Goal: Information Seeking & Learning: Learn about a topic

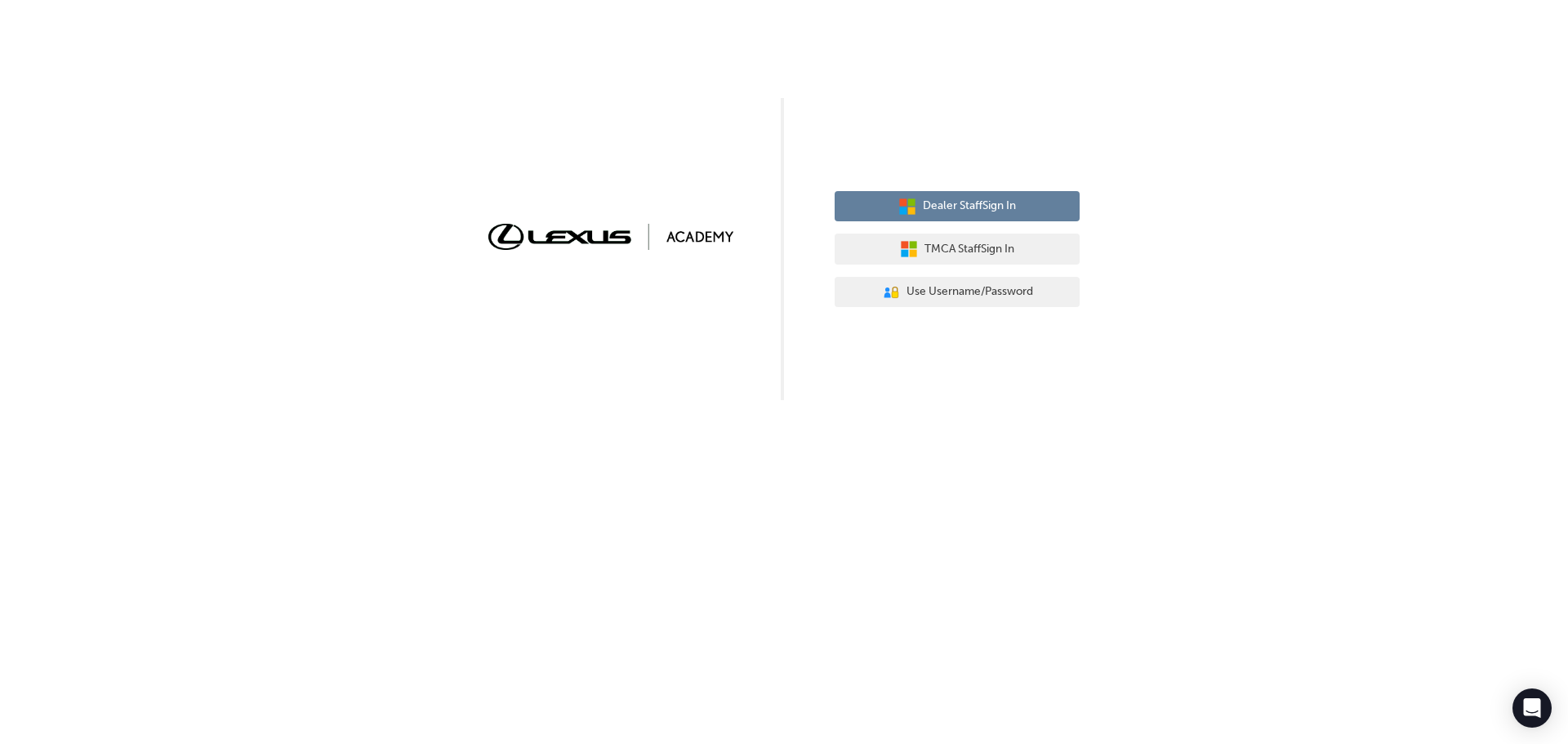
click at [861, 198] on button "Dealer Staff Sign In" at bounding box center [957, 206] width 245 height 31
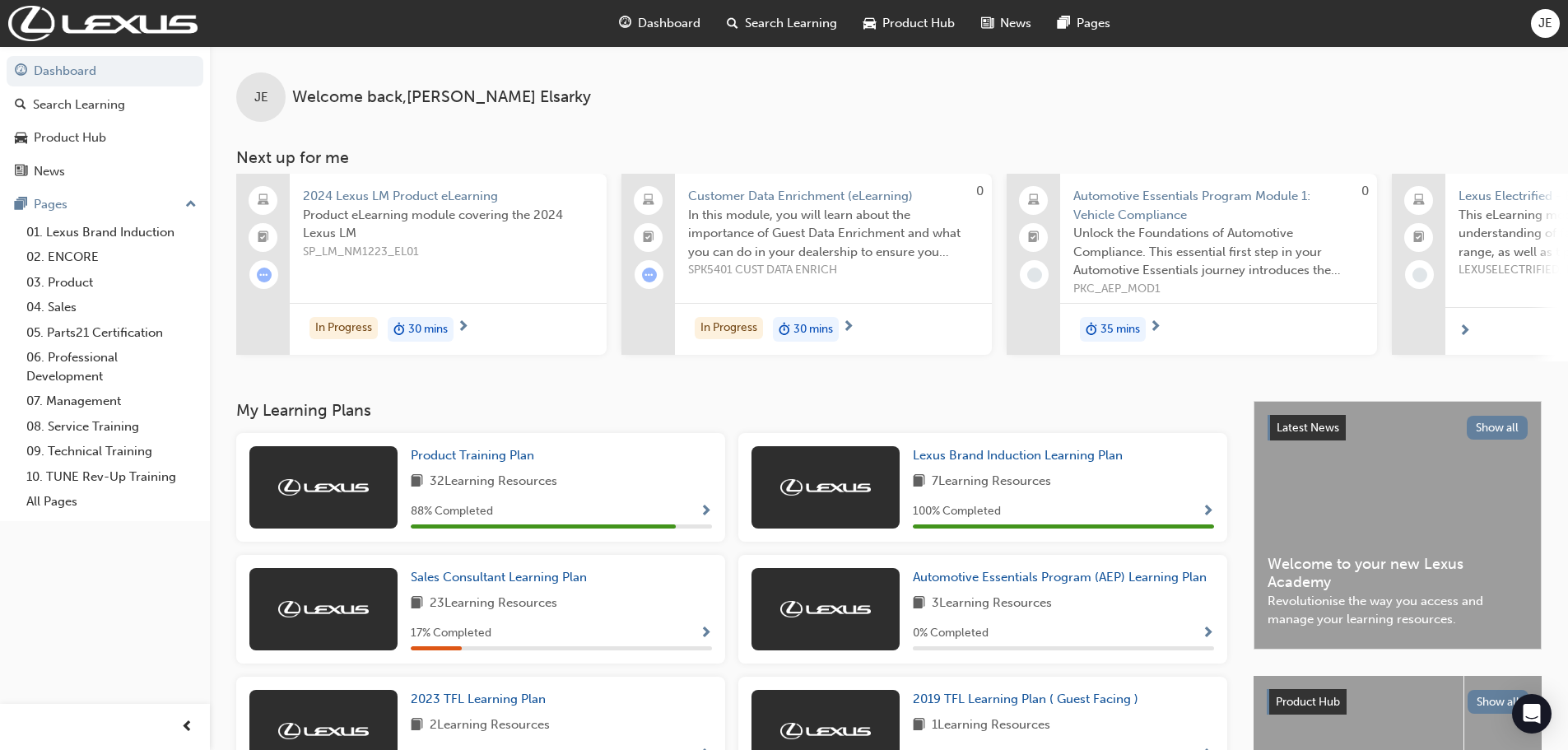
click at [774, 33] on div "Search Learning" at bounding box center [781, 24] width 136 height 33
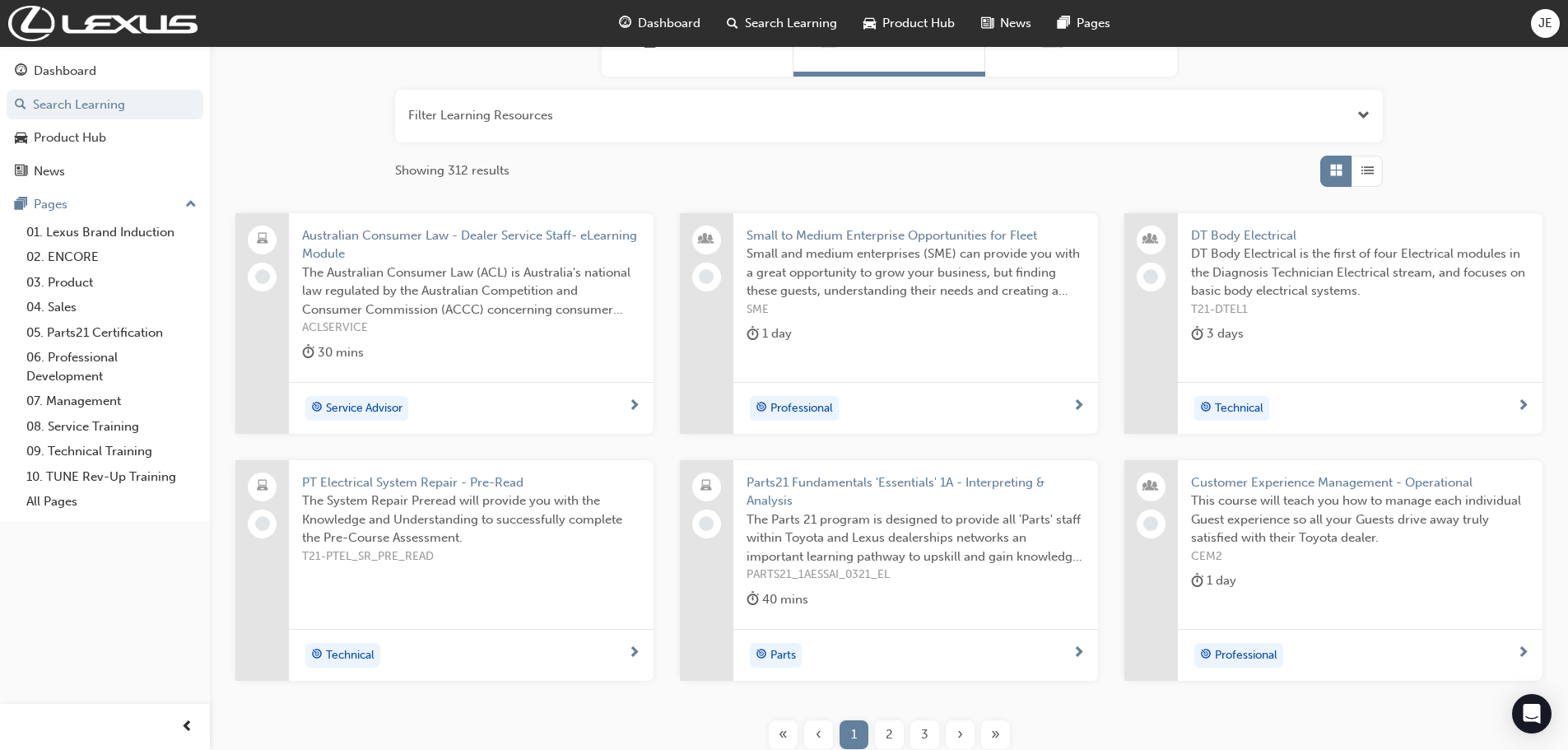
scroll to position [220, 0]
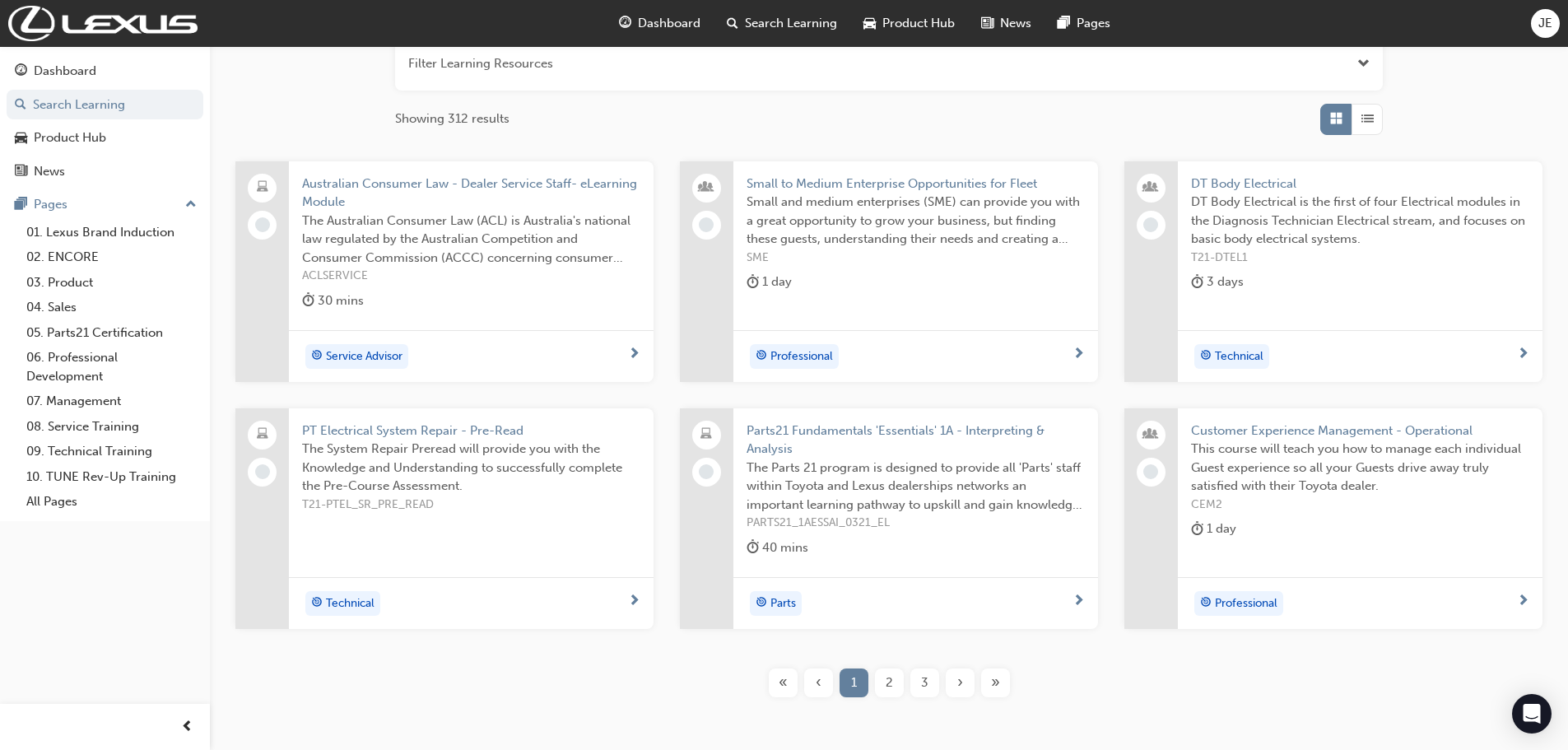
click at [881, 677] on div "2" at bounding box center [888, 682] width 28 height 28
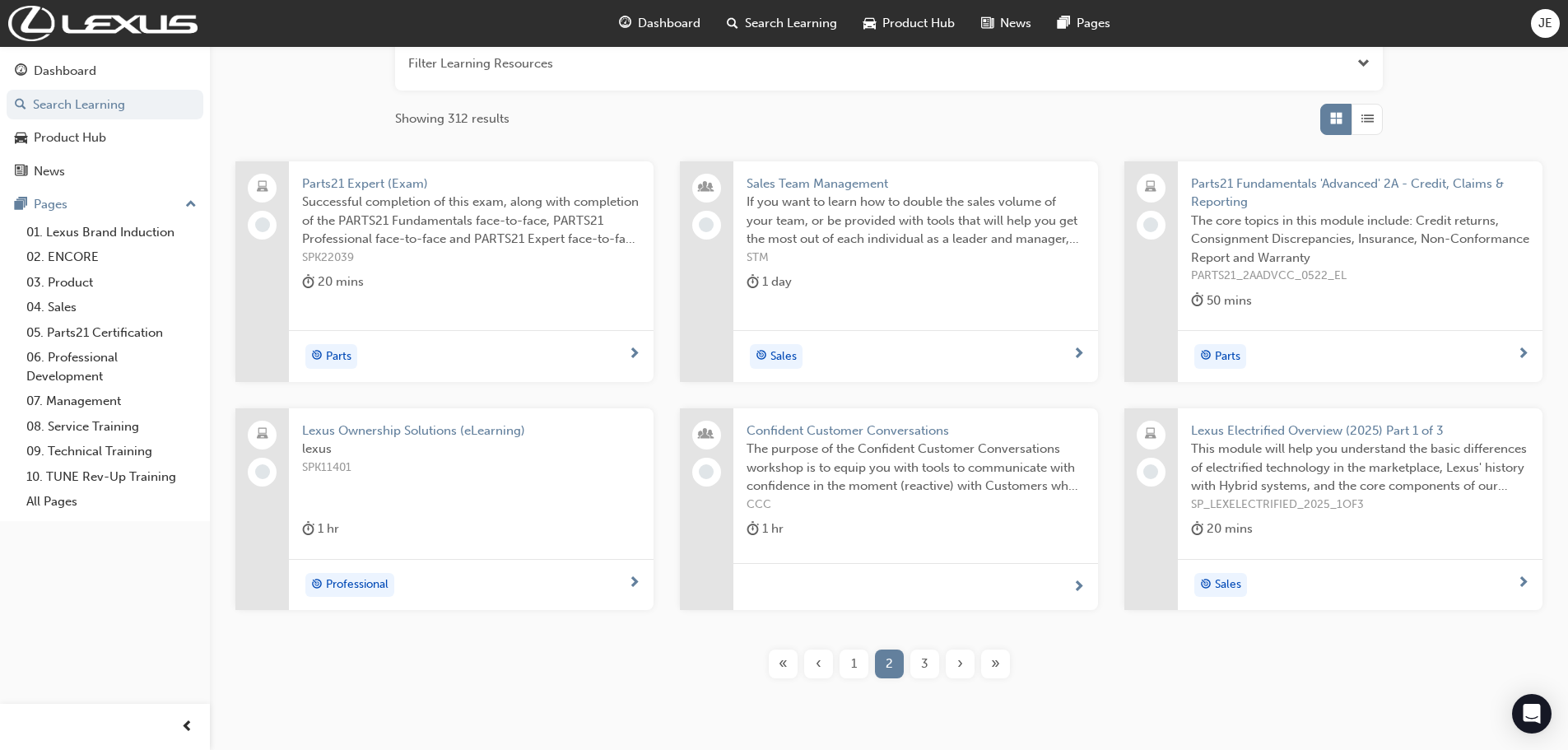
click at [917, 669] on div "3" at bounding box center [924, 664] width 28 height 28
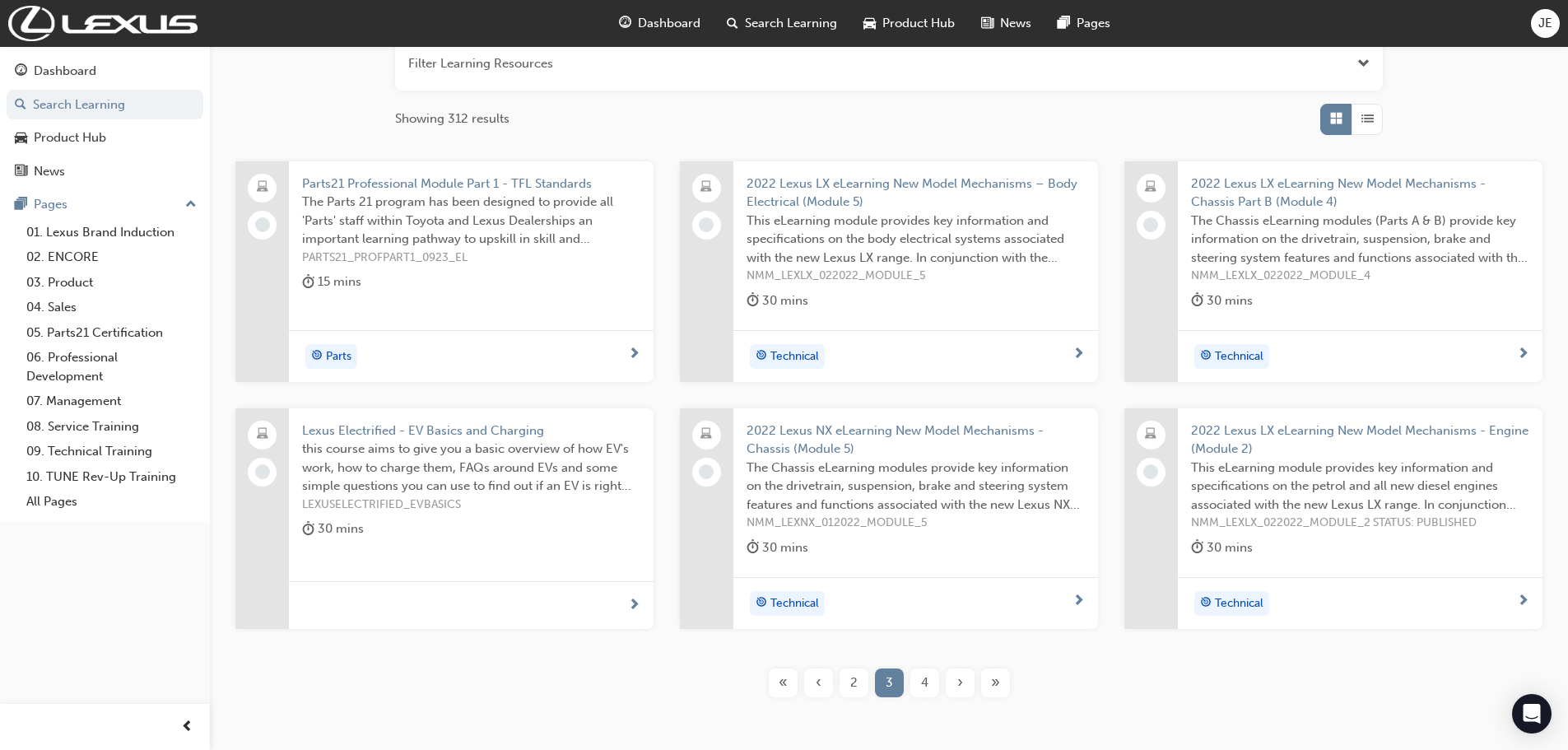
click at [925, 685] on span "4" at bounding box center [924, 682] width 8 height 19
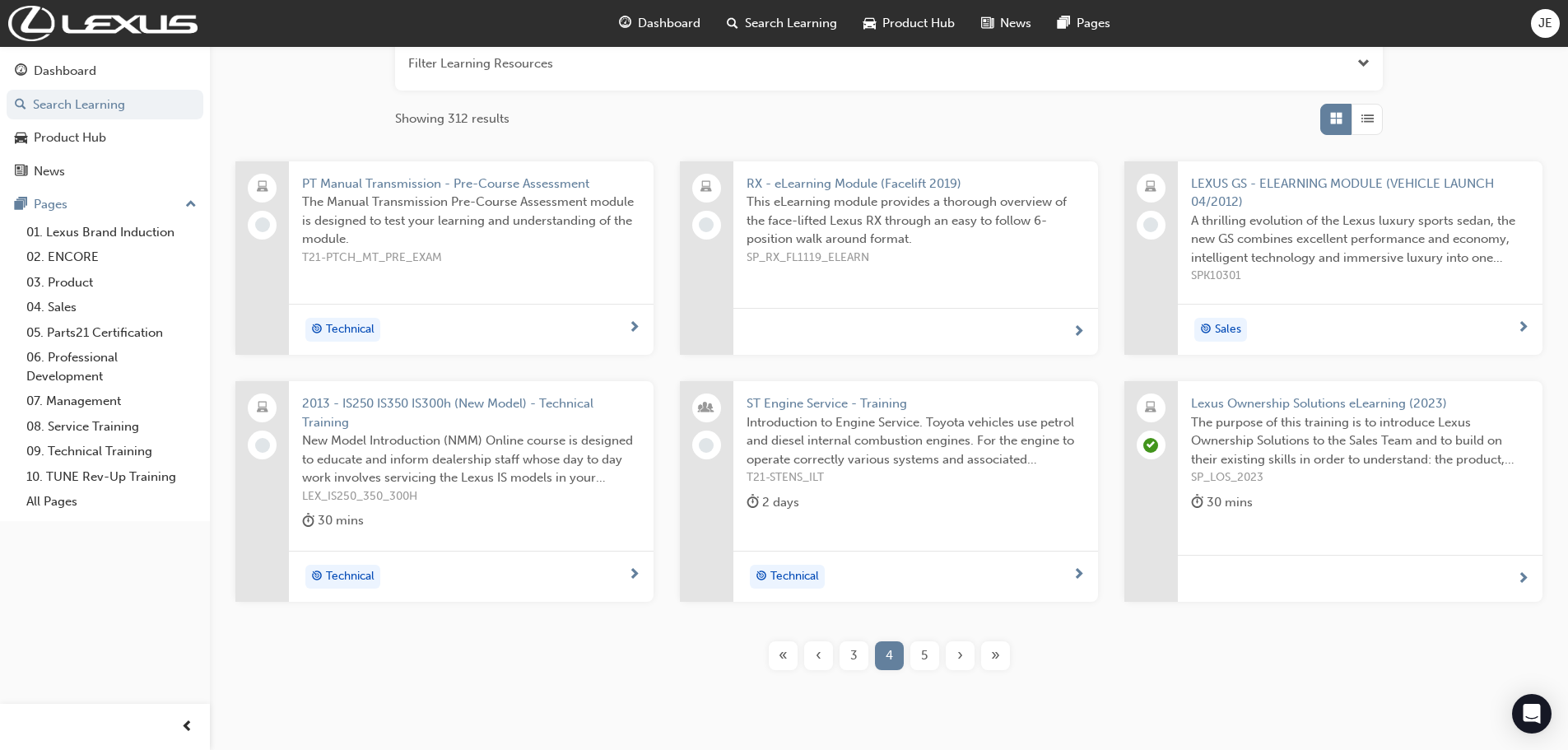
drag, startPoint x: 939, startPoint y: 664, endPoint x: 930, endPoint y: 663, distance: 9.1
click at [930, 663] on button "5" at bounding box center [924, 655] width 35 height 28
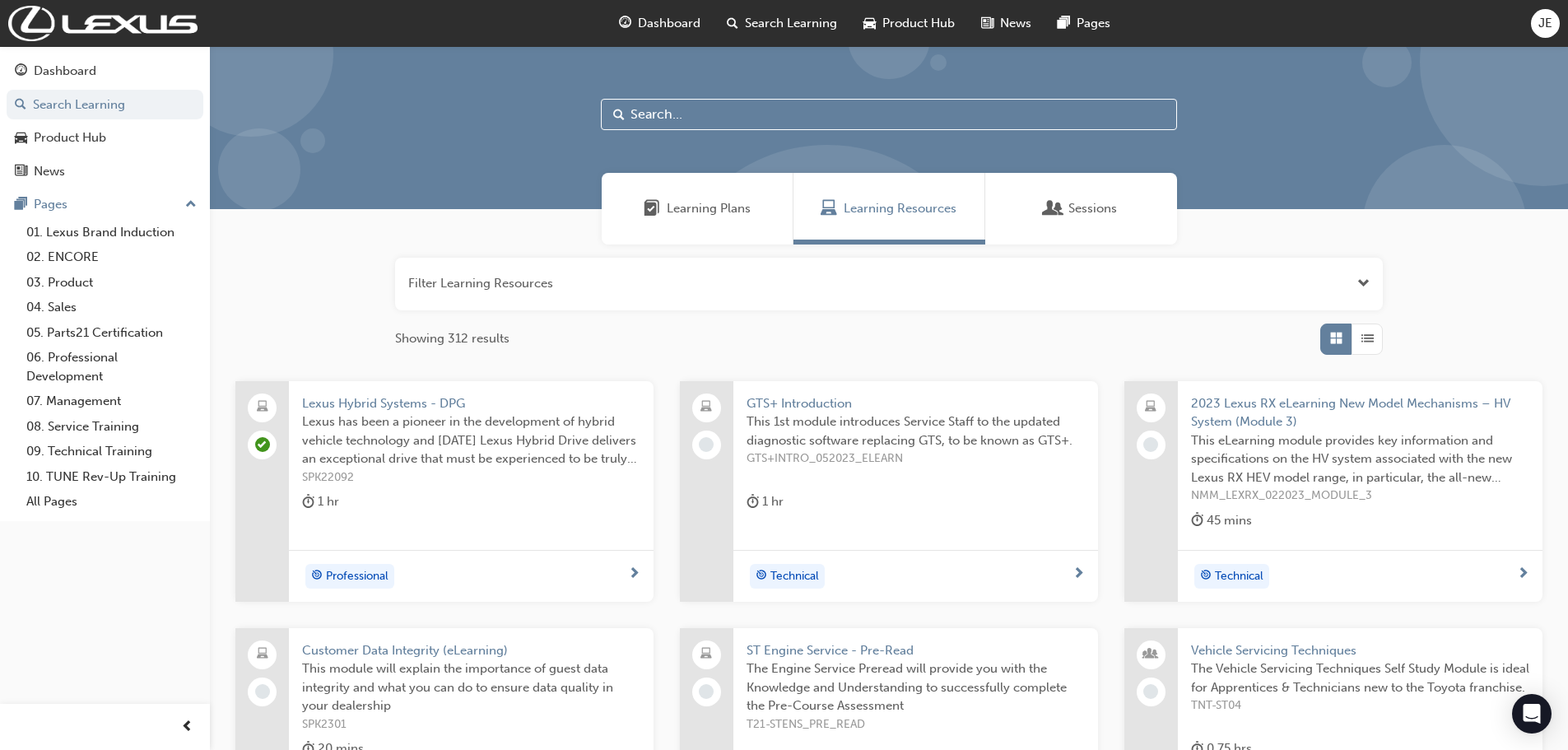
click at [692, 218] on div "Learning Plans" at bounding box center [697, 208] width 191 height 72
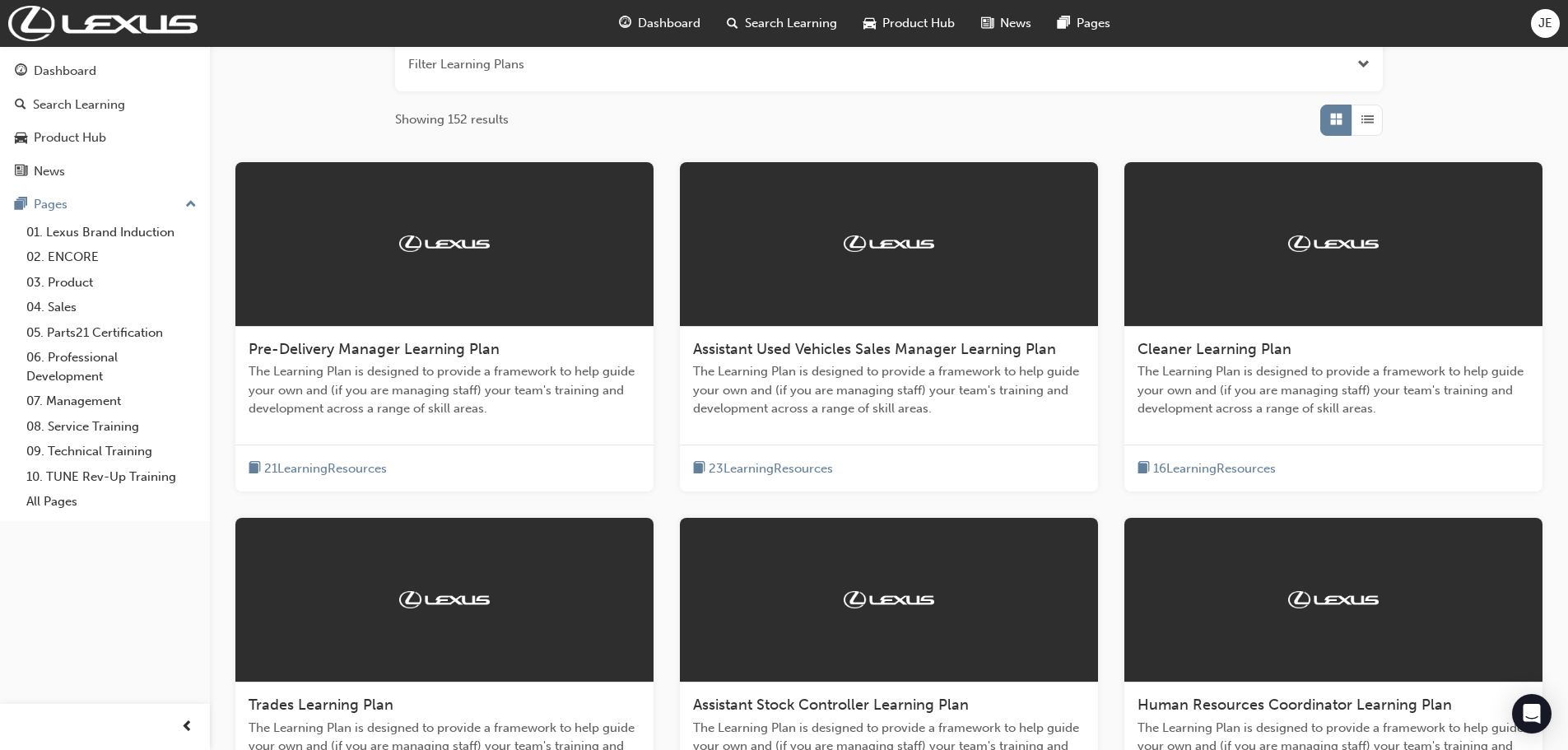
scroll to position [439, 0]
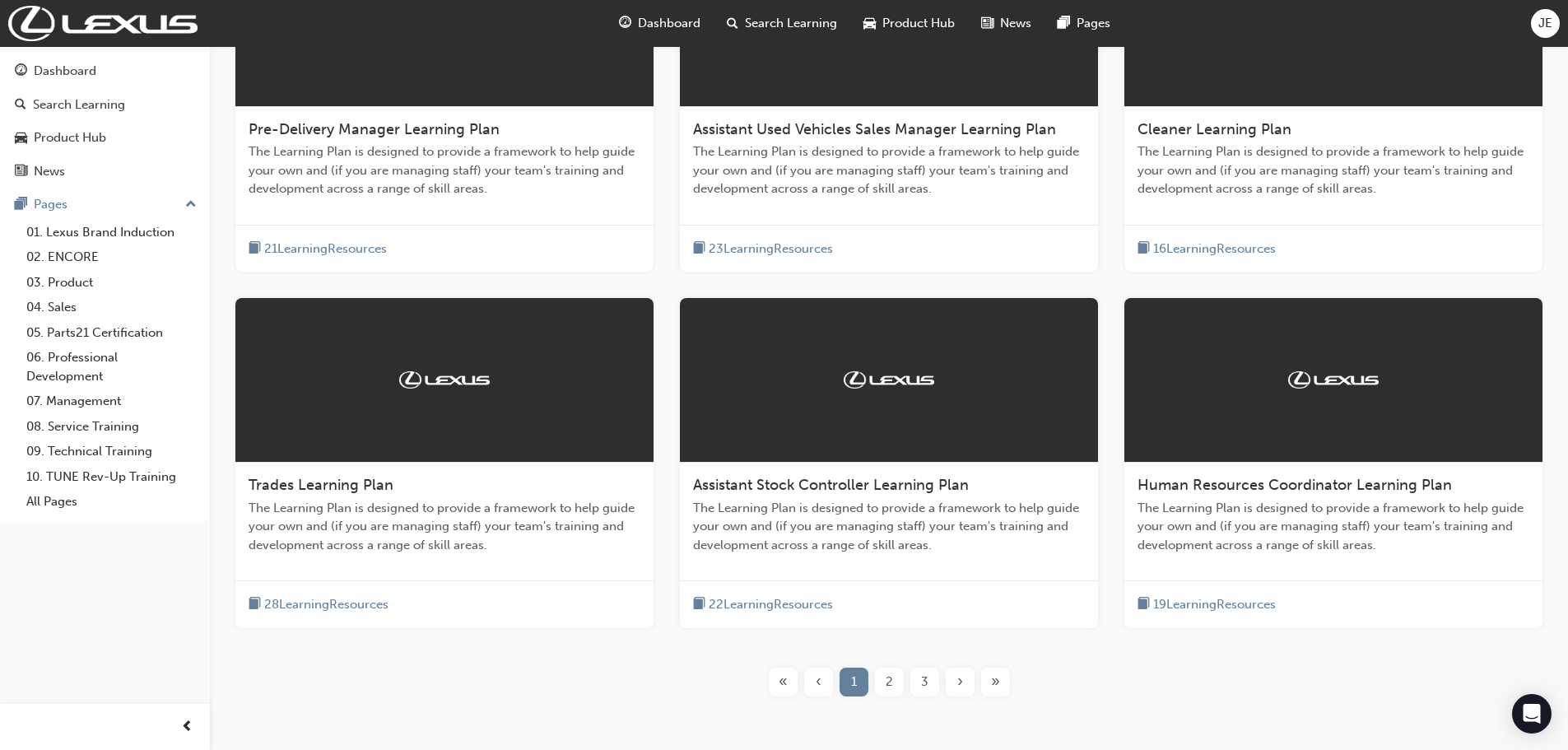
click at [885, 676] on span "2" at bounding box center [889, 681] width 8 height 19
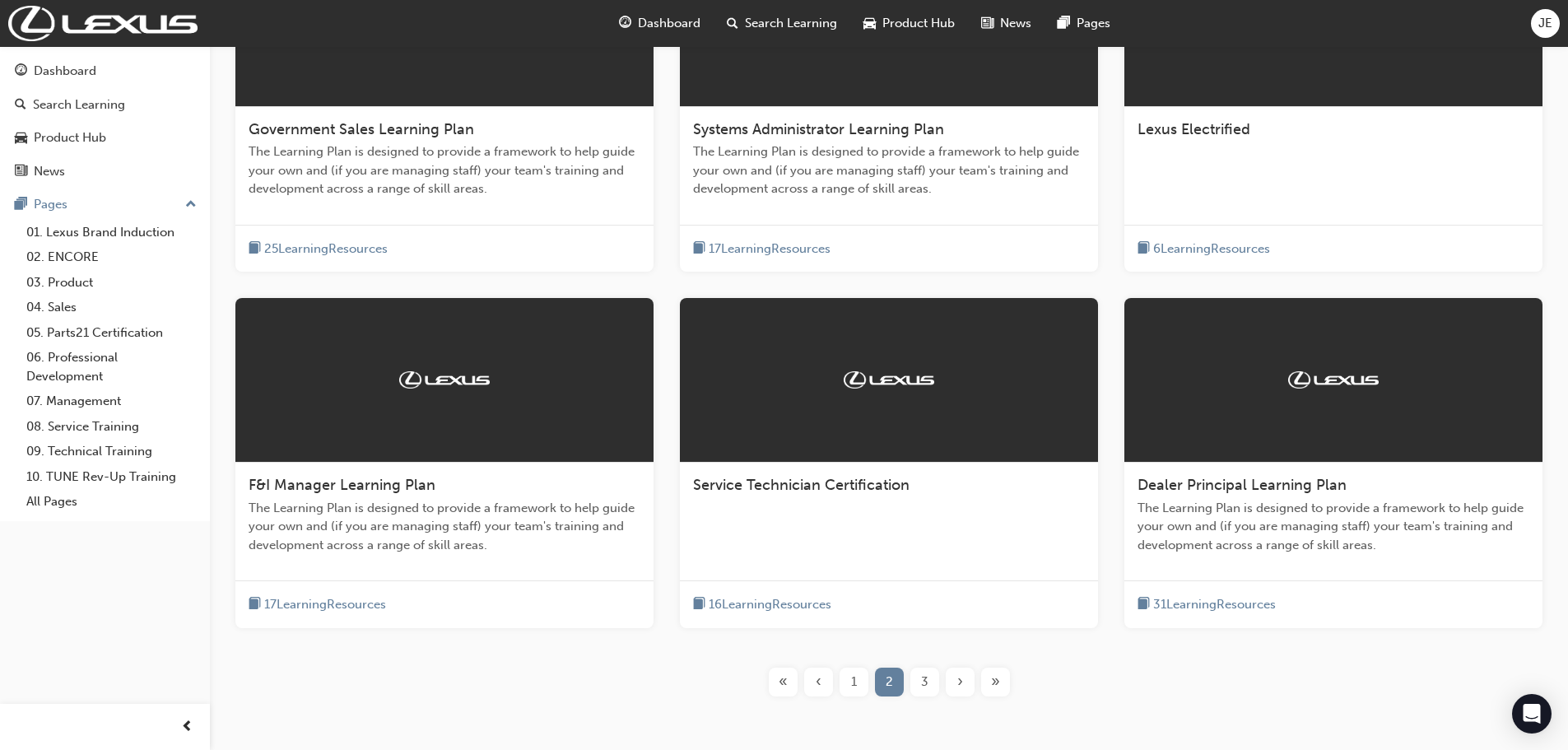
click at [921, 674] on span "3" at bounding box center [924, 681] width 8 height 19
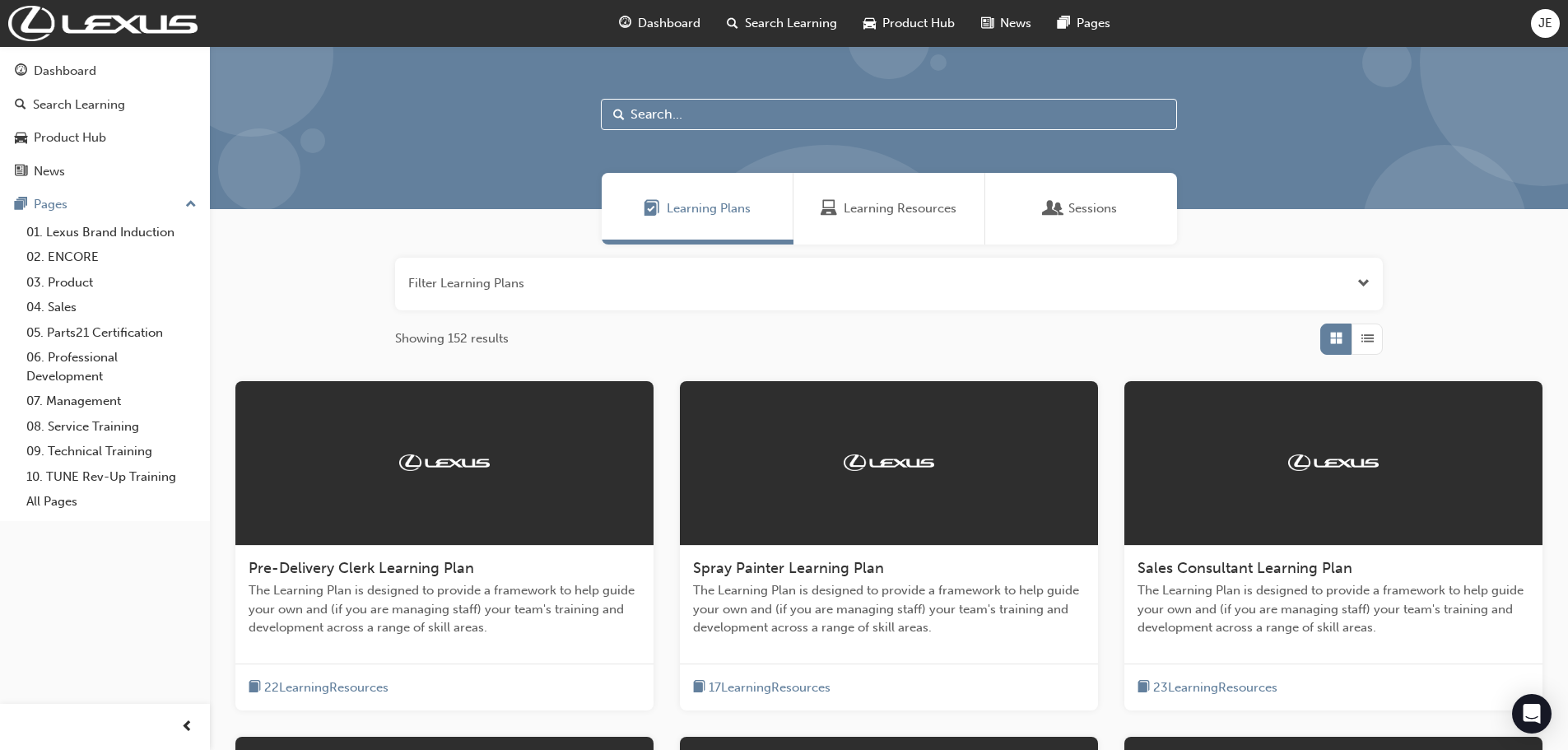
click at [866, 225] on div "Learning Resources" at bounding box center [888, 208] width 191 height 72
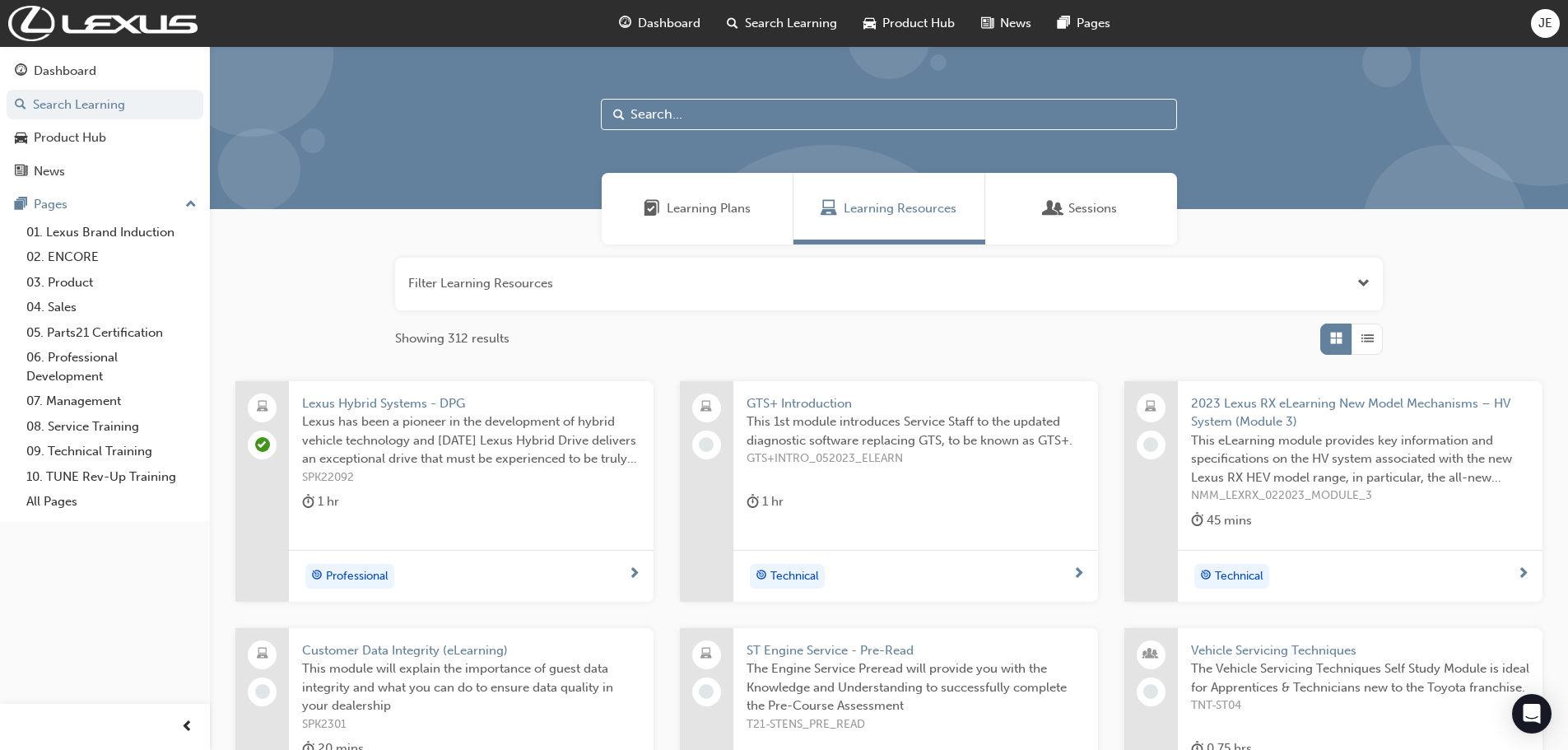
click at [805, 104] on input "text" at bounding box center [888, 115] width 576 height 31
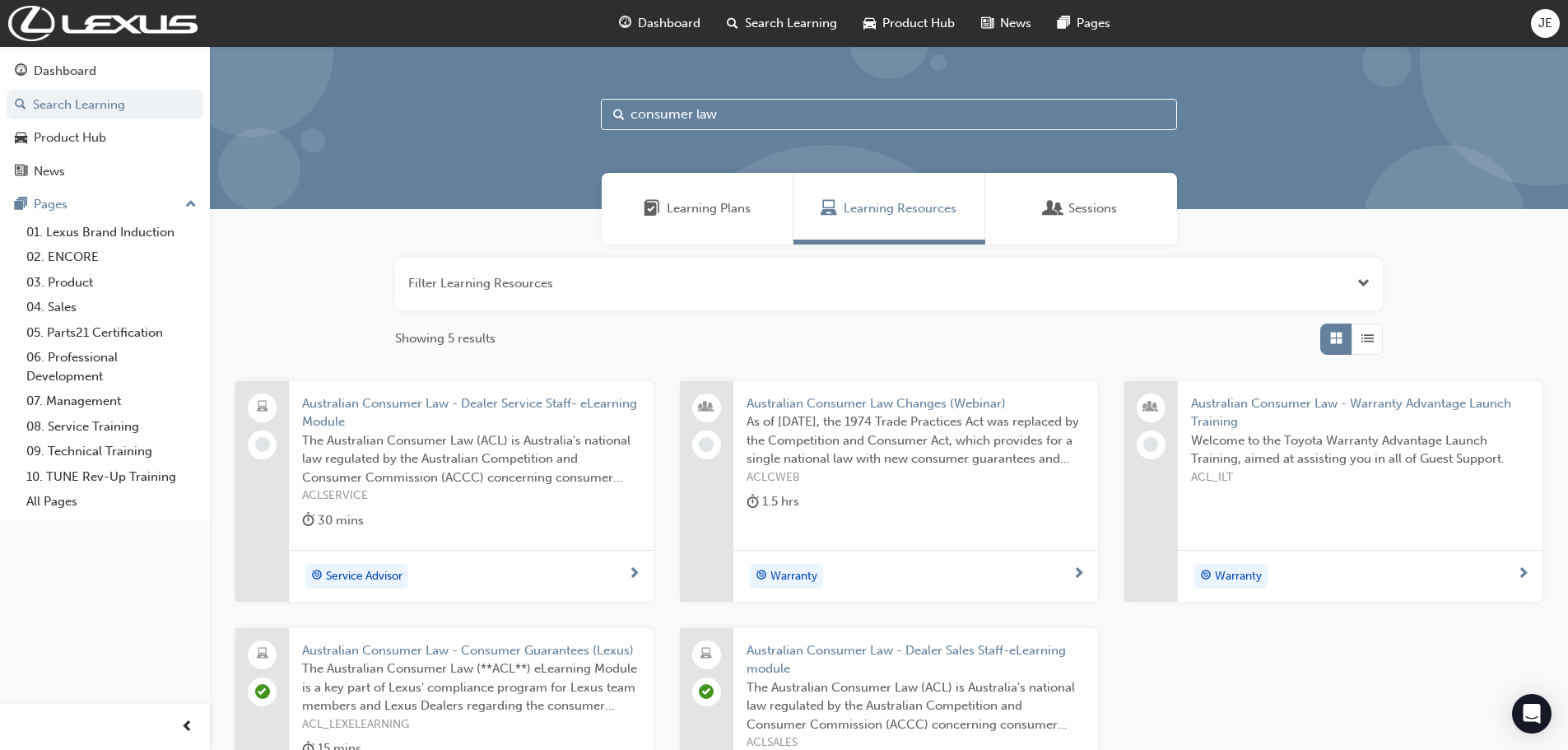
type input "consumer law"
click at [675, 18] on span "Dashboard" at bounding box center [669, 23] width 63 height 19
